Goal: Information Seeking & Learning: Learn about a topic

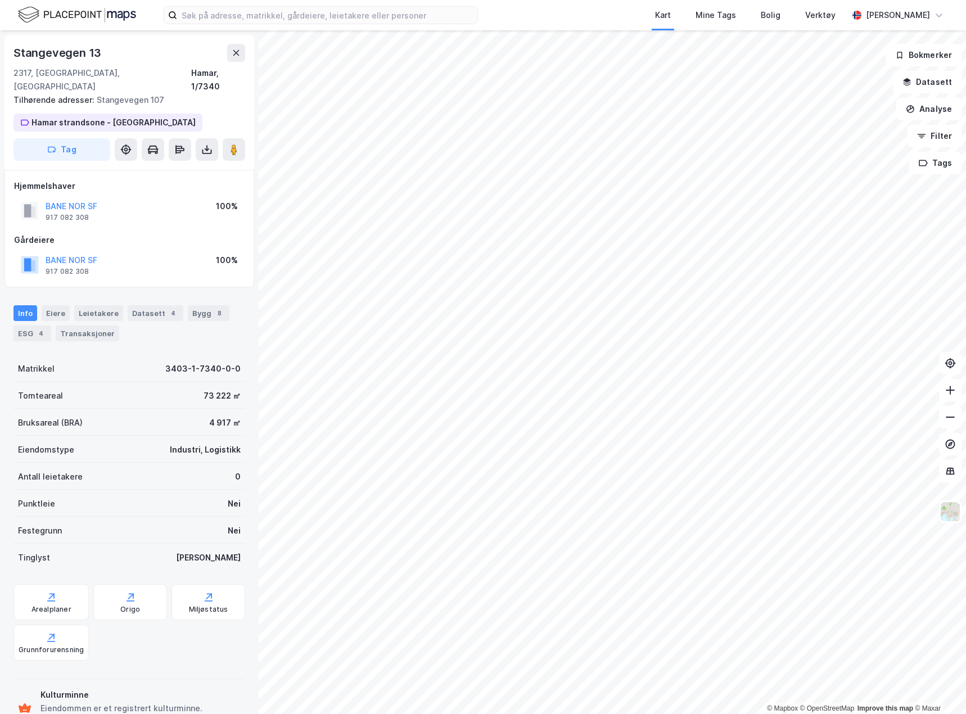
click at [64, 43] on div "[STREET_ADDRESS] Tilhørende adresser: Stangevegen 107 [GEOGRAPHIC_DATA] Tag" at bounding box center [129, 102] width 250 height 135
click at [73, 53] on div "Stangevegen 13" at bounding box center [58, 53] width 90 height 18
click at [220, 19] on input at bounding box center [327, 15] width 300 height 17
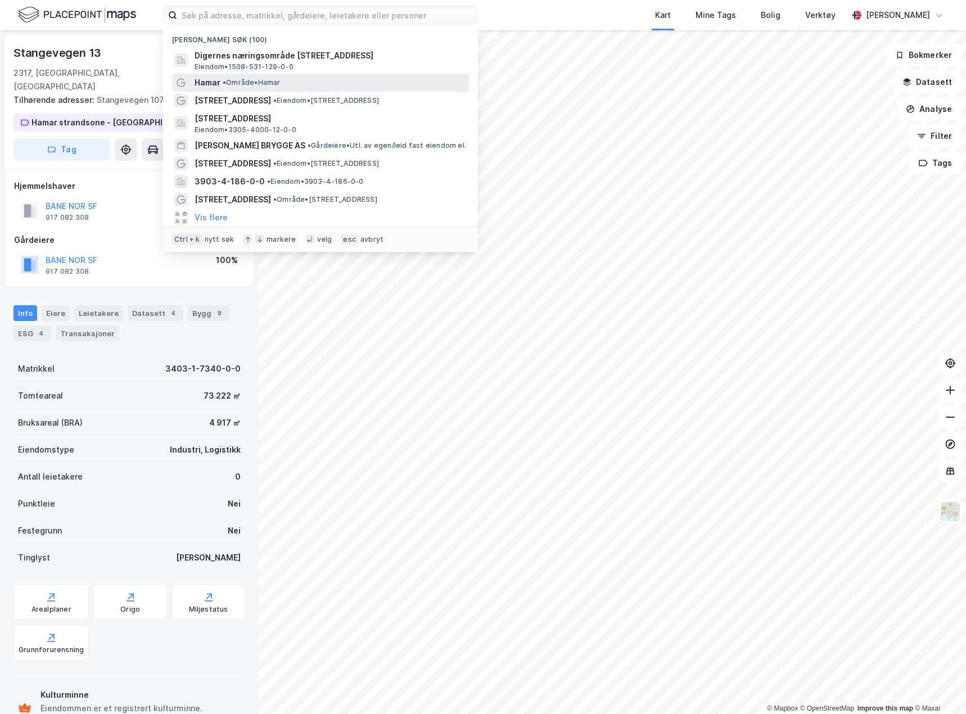
click at [234, 80] on span "• Område • [GEOGRAPHIC_DATA]" at bounding box center [252, 82] width 58 height 9
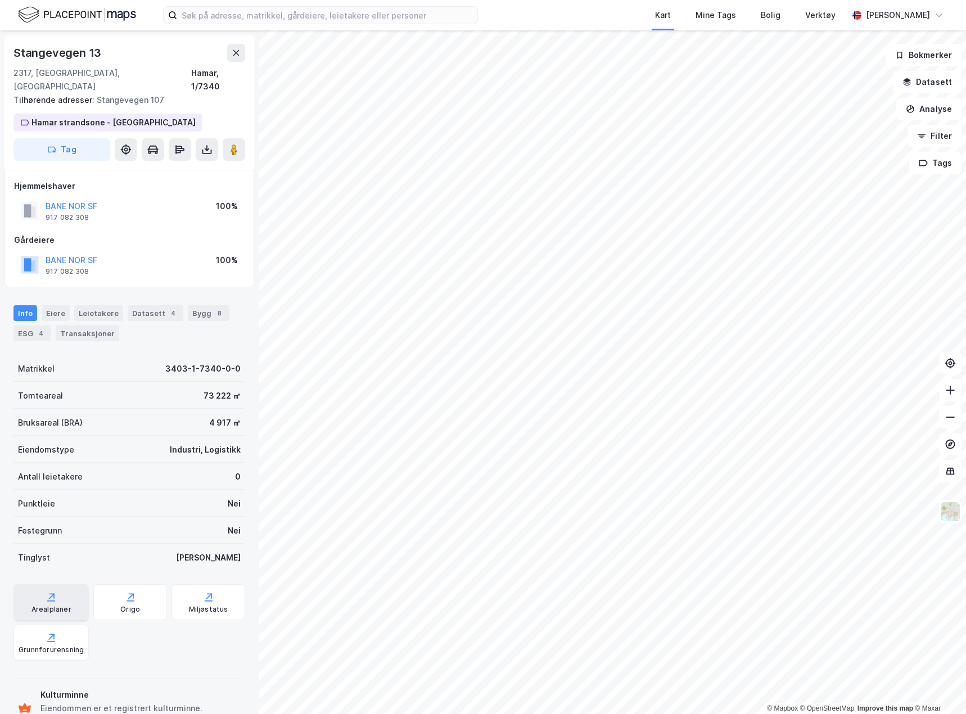
click at [57, 586] on div "Arealplaner" at bounding box center [50, 602] width 75 height 36
